Goal: Obtain resource: Obtain resource

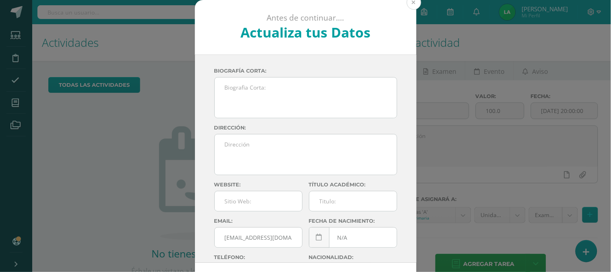
click at [408, 6] on button at bounding box center [414, 2] width 15 height 15
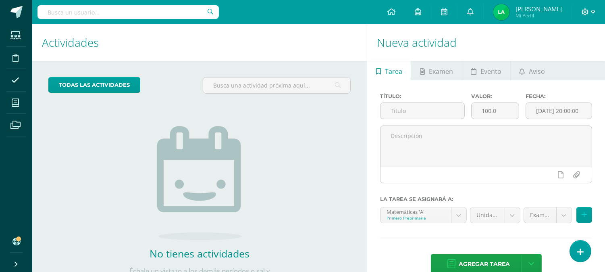
click at [590, 13] on span at bounding box center [589, 12] width 14 height 9
click at [574, 42] on span "Configuración" at bounding box center [568, 43] width 37 height 8
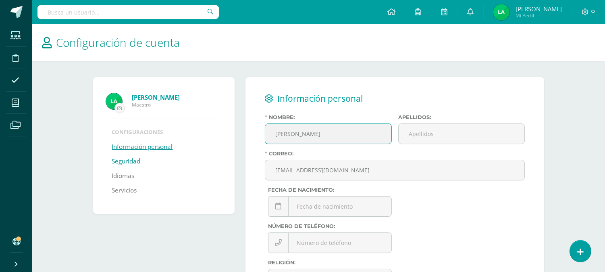
click at [134, 158] on link "Seguridad" at bounding box center [126, 161] width 29 height 15
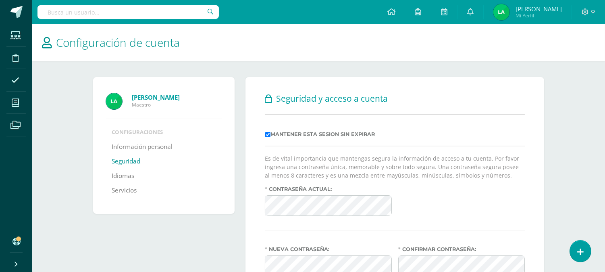
click at [440, 214] on div "Contraseña actual:" at bounding box center [395, 204] width 266 height 36
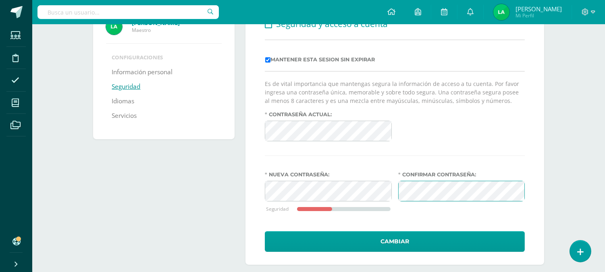
scroll to position [84, 0]
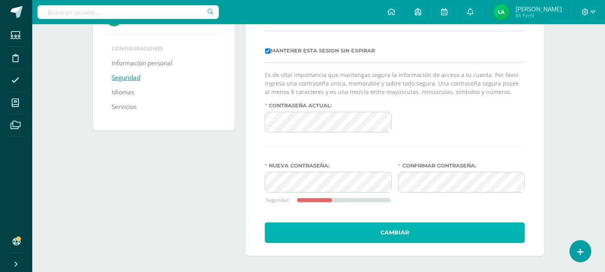
click at [398, 235] on button "Cambiar" at bounding box center [395, 232] width 260 height 21
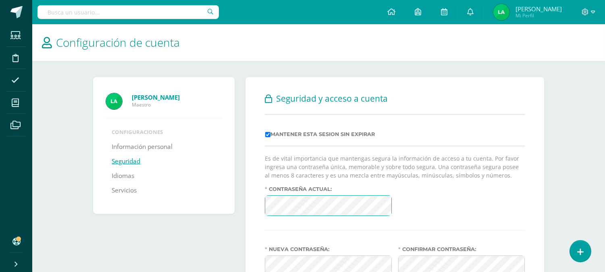
click at [452, 205] on div "Contraseña actual:" at bounding box center [395, 204] width 266 height 36
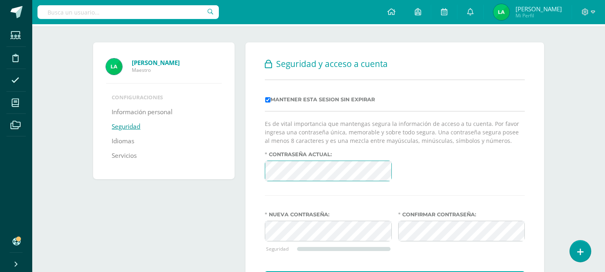
scroll to position [49, 0]
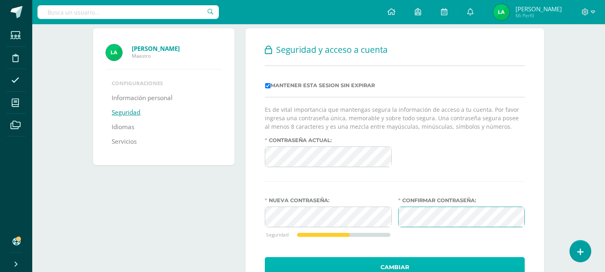
click at [429, 262] on button "Cambiar" at bounding box center [395, 267] width 260 height 21
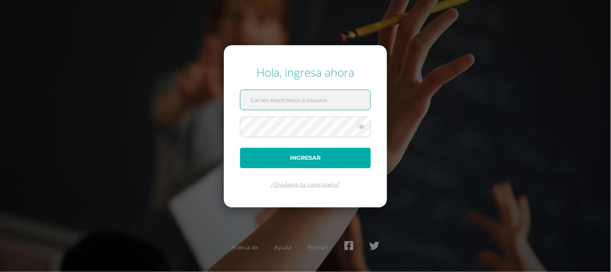
type input "[EMAIL_ADDRESS][DOMAIN_NAME]"
click at [347, 155] on button "Ingresar" at bounding box center [305, 158] width 131 height 21
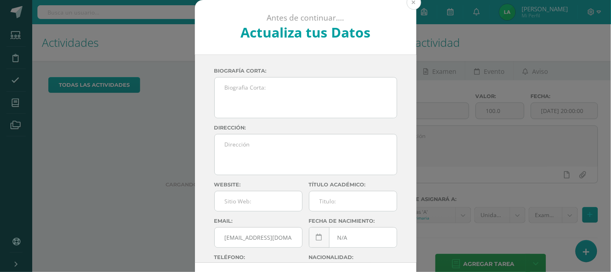
click at [412, 7] on button at bounding box center [414, 2] width 15 height 15
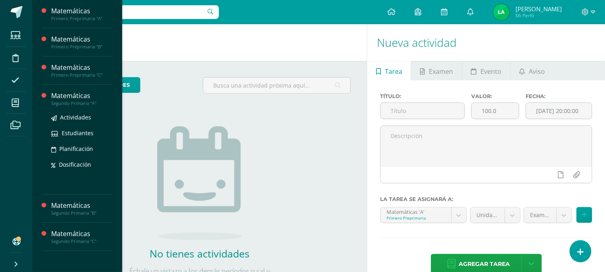
click at [80, 97] on div "Matemáticas" at bounding box center [81, 95] width 61 height 9
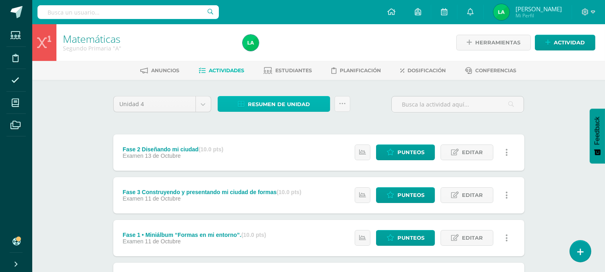
click at [303, 101] on span "Resumen de unidad" at bounding box center [279, 104] width 62 height 15
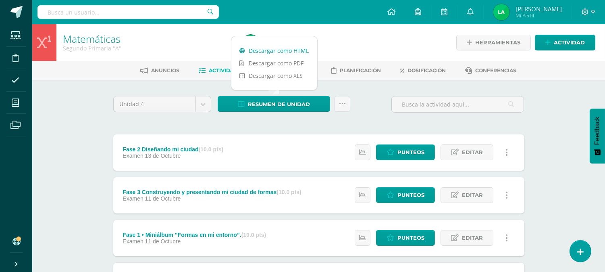
click at [289, 48] on link "Descargar como HTML" at bounding box center [274, 50] width 86 height 12
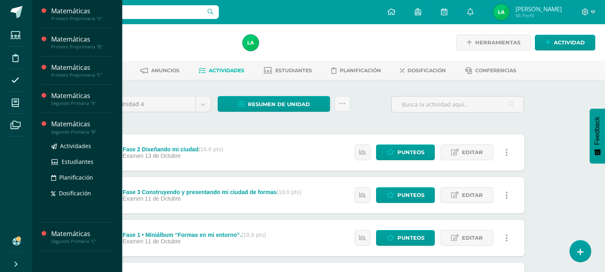
click at [66, 124] on div "Matemáticas" at bounding box center [81, 123] width 61 height 9
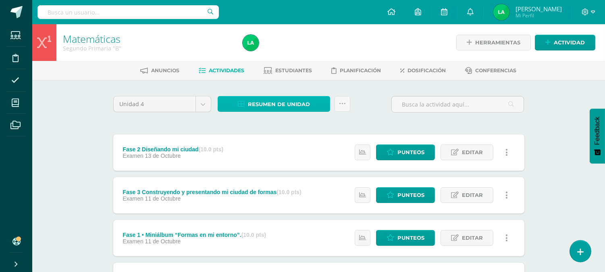
click at [293, 101] on span "Resumen de unidad" at bounding box center [279, 104] width 62 height 15
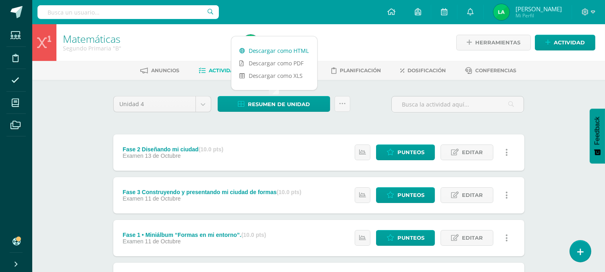
click at [287, 50] on link "Descargar como HTML" at bounding box center [274, 50] width 86 height 12
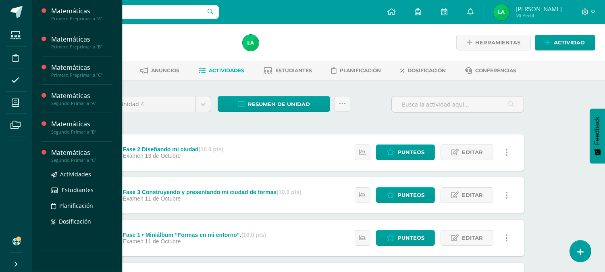
click at [79, 157] on div "Segundo Primaria "C"" at bounding box center [81, 160] width 61 height 6
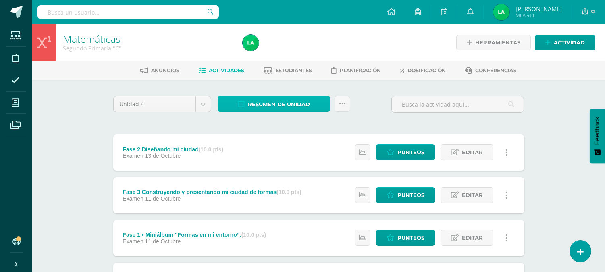
click at [276, 101] on span "Resumen de unidad" at bounding box center [279, 104] width 62 height 15
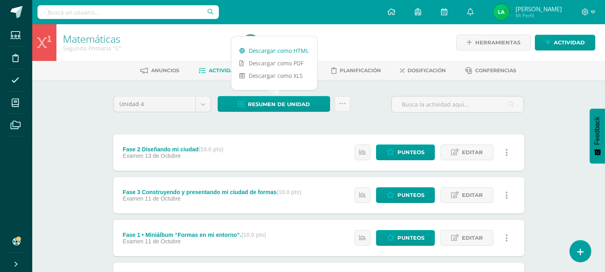
click at [289, 48] on link "Descargar como HTML" at bounding box center [274, 50] width 86 height 12
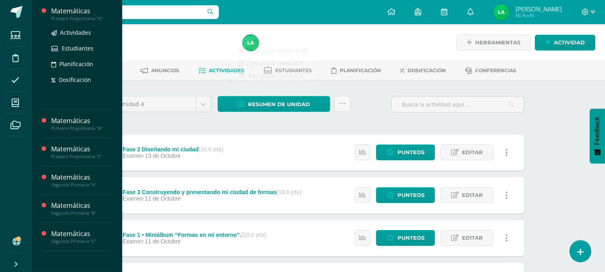
click at [78, 14] on div "Matemáticas" at bounding box center [81, 10] width 61 height 9
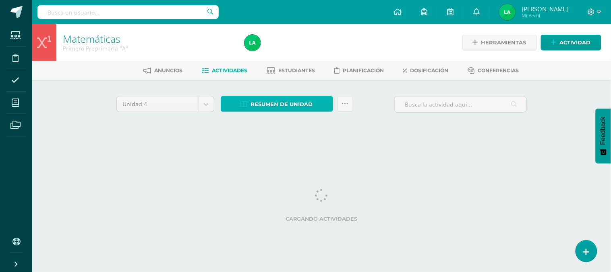
click at [271, 109] on span "Resumen de unidad" at bounding box center [282, 104] width 62 height 15
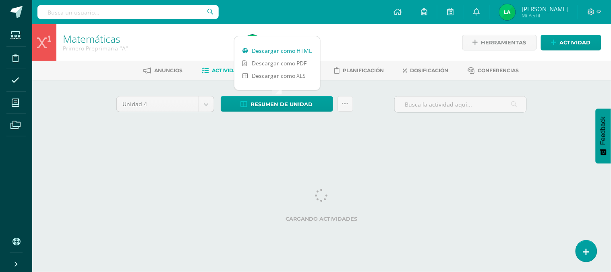
click at [272, 49] on link "Descargar como HTML" at bounding box center [278, 50] width 86 height 12
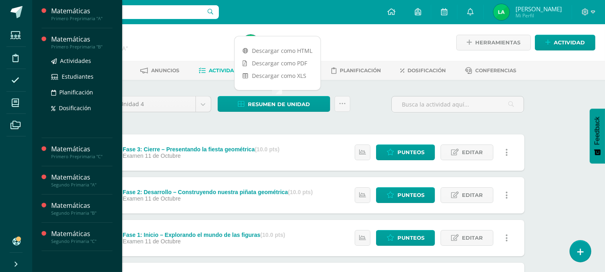
click at [75, 42] on div "Matemáticas" at bounding box center [81, 39] width 61 height 9
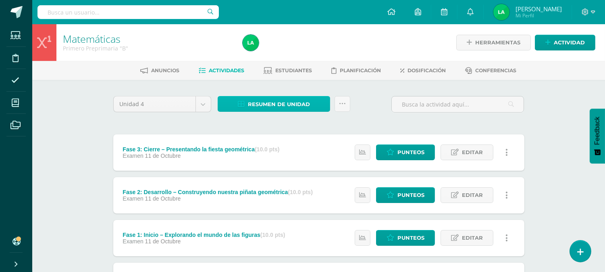
click at [296, 106] on span "Resumen de unidad" at bounding box center [279, 104] width 62 height 15
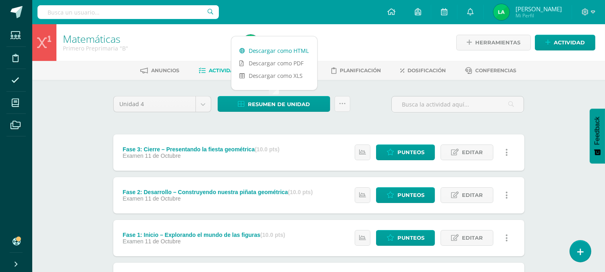
click at [296, 50] on link "Descargar como HTML" at bounding box center [274, 50] width 86 height 12
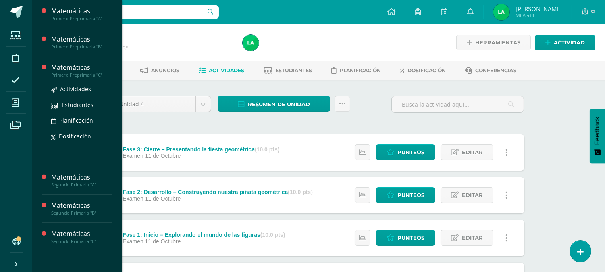
click at [78, 64] on div "Matemáticas" at bounding box center [81, 67] width 61 height 9
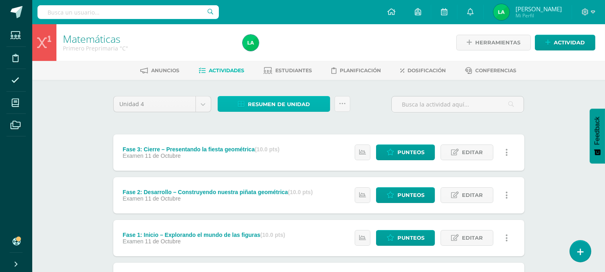
click at [308, 105] on span "Resumen de unidad" at bounding box center [279, 104] width 62 height 15
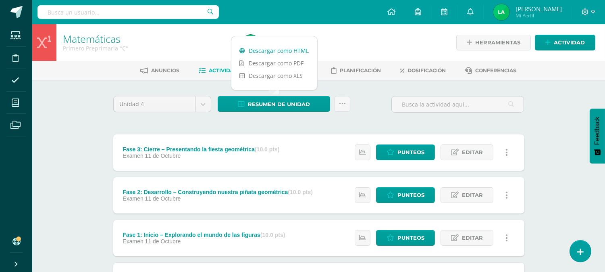
click at [296, 52] on link "Descargar como HTML" at bounding box center [274, 50] width 86 height 12
